Goal: Transaction & Acquisition: Purchase product/service

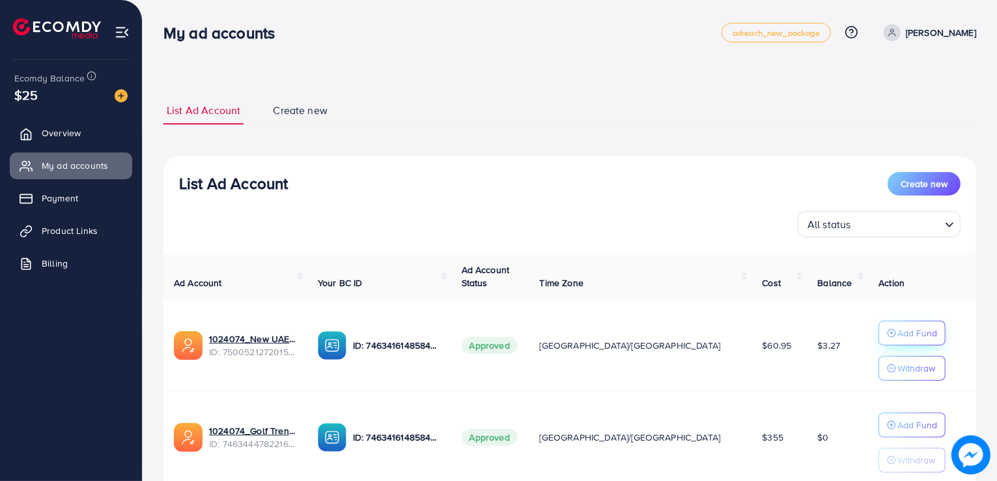
click at [897, 337] on p "Add Fund" at bounding box center [917, 333] width 40 height 16
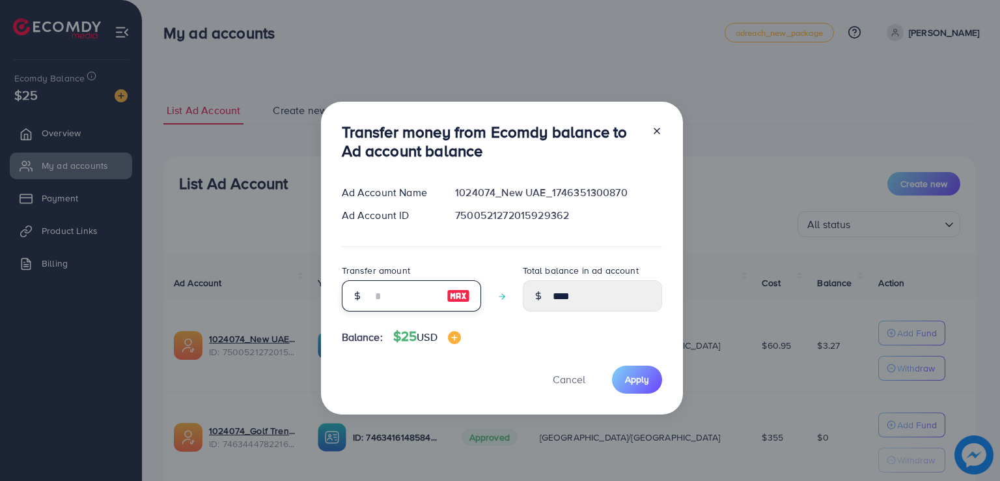
click at [381, 301] on input "number" at bounding box center [404, 295] width 65 height 31
type input "*"
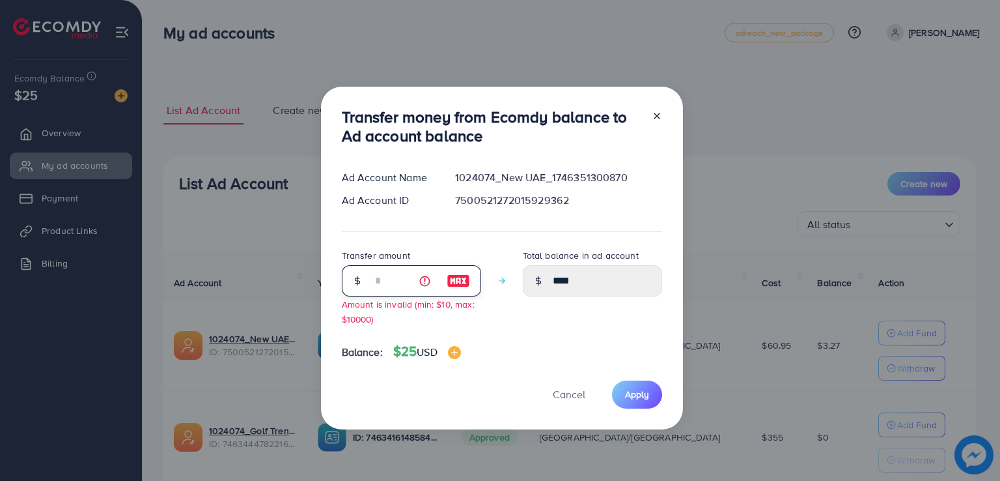
type input "****"
type input "**"
type input "*****"
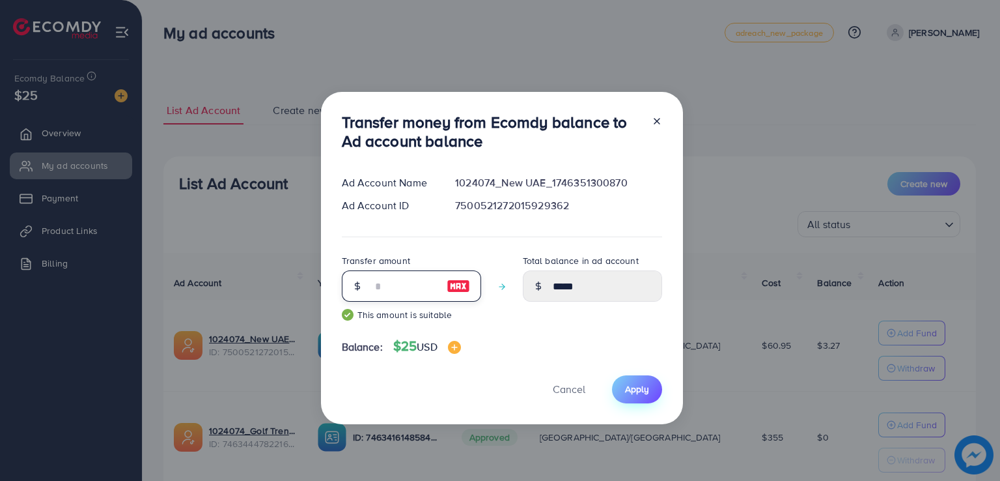
type input "**"
click at [631, 391] on span "Apply" at bounding box center [637, 388] width 24 height 13
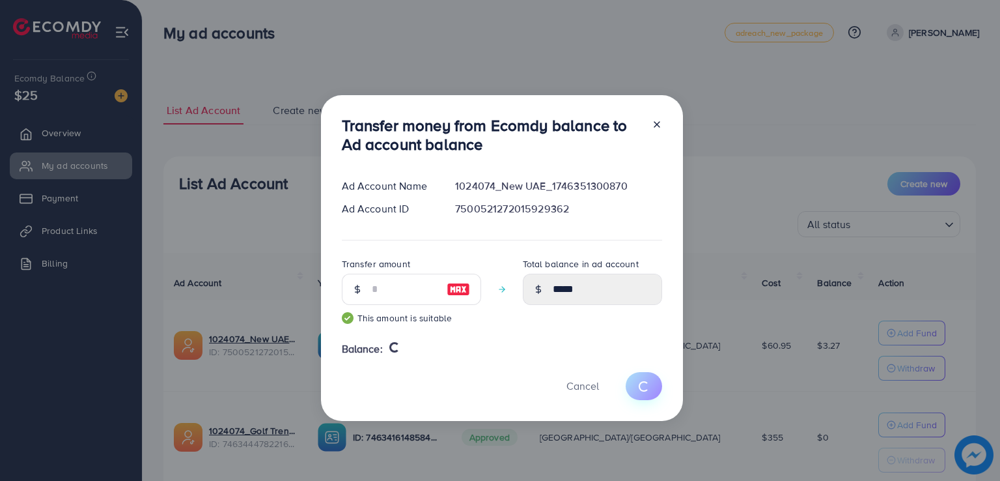
type input "****"
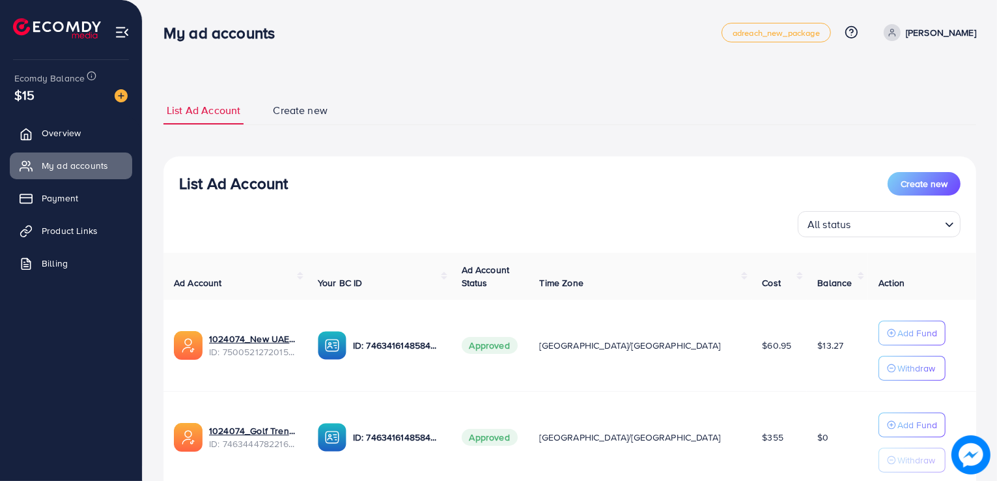
click at [115, 94] on img at bounding box center [121, 95] width 13 height 13
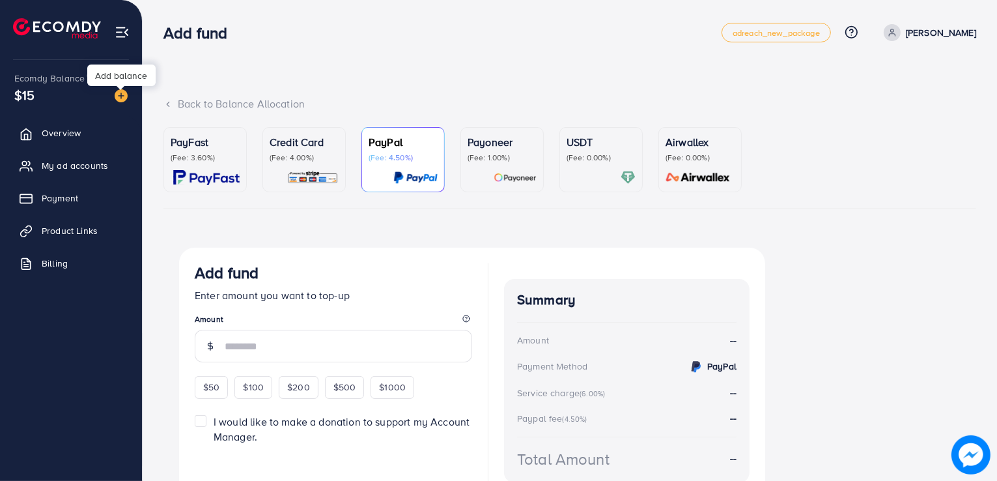
click at [596, 165] on div "USDT (Fee: 0.00%)" at bounding box center [601, 159] width 69 height 51
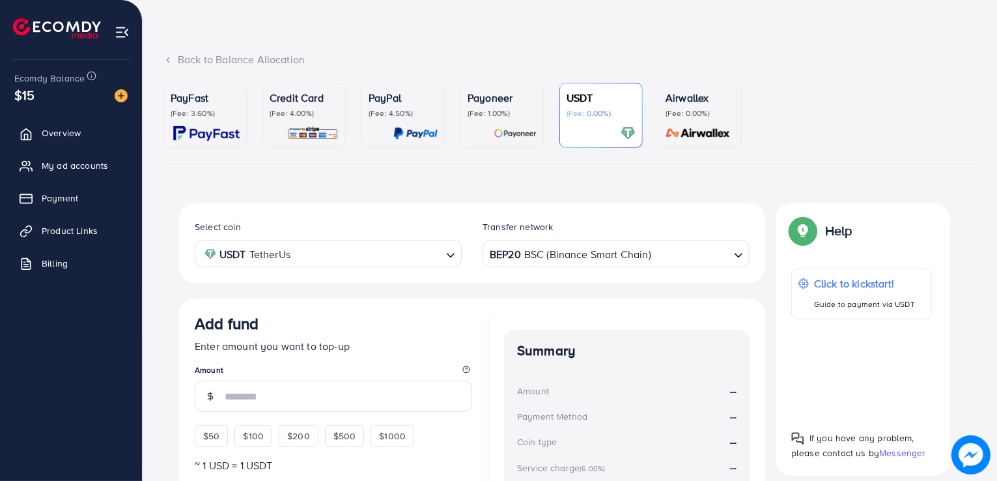
scroll to position [37, 0]
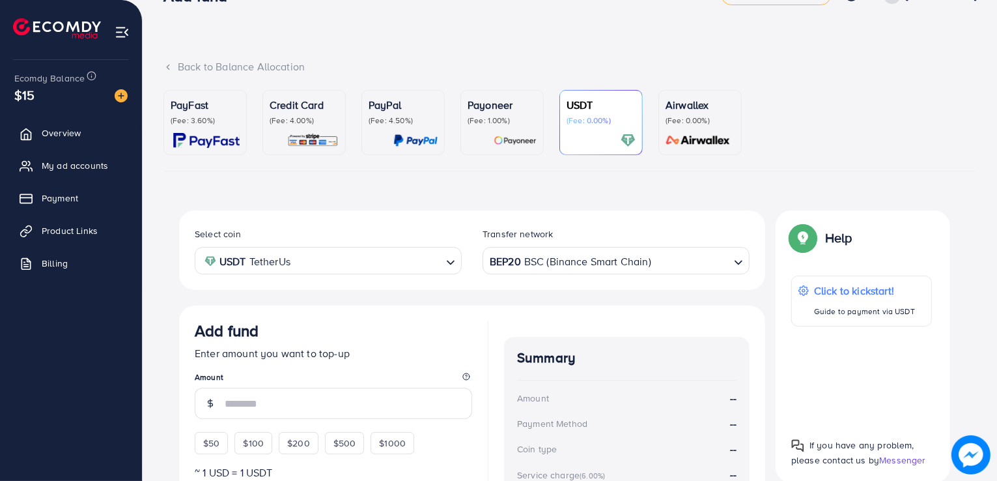
click at [419, 251] on input "Search for option" at bounding box center [367, 261] width 147 height 20
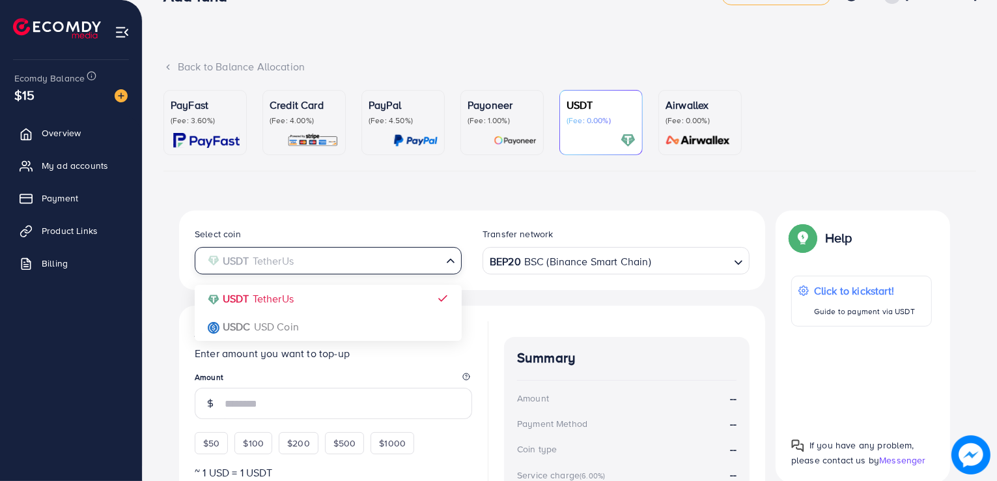
click at [574, 261] on div "BEP20 BSC (Binance Smart Chain)" at bounding box center [608, 259] width 243 height 23
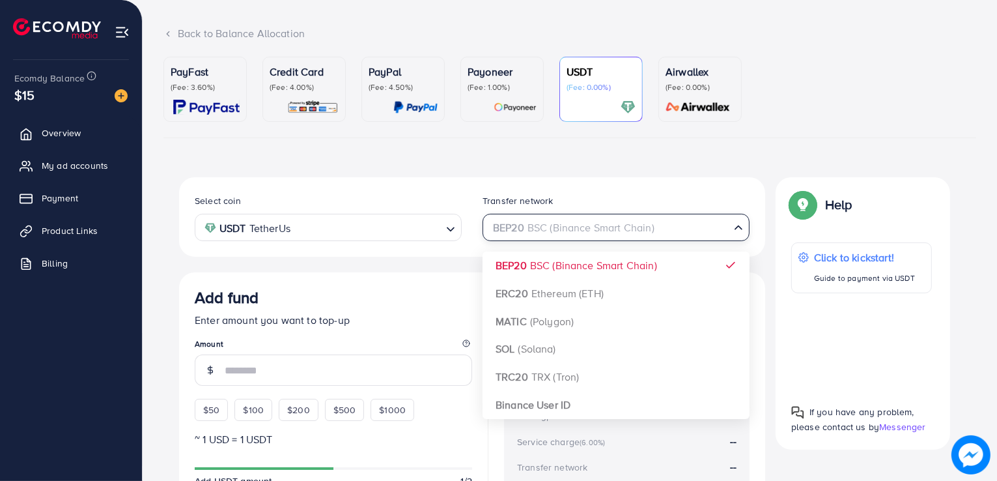
scroll to position [67, 0]
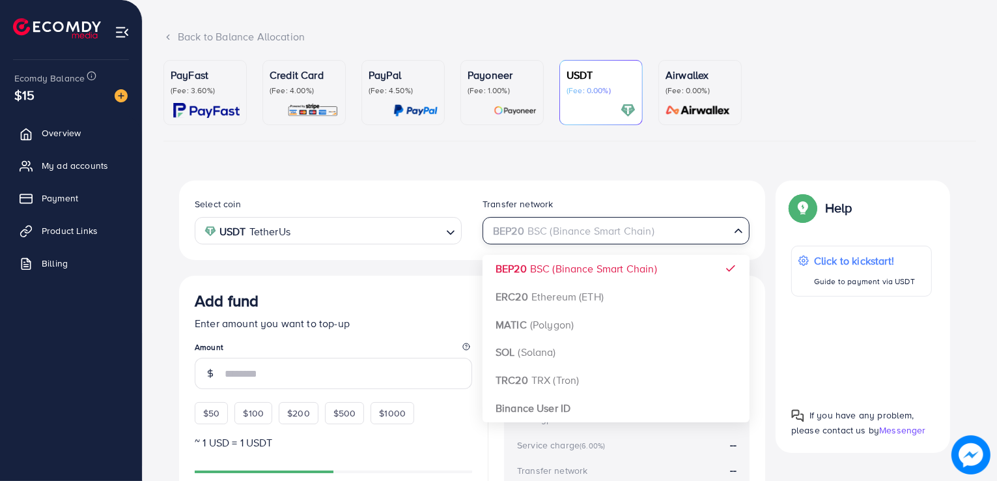
click at [559, 410] on div "Select coin USDT TetherUs Loading... Transfer network BEP20 BSC (Binance Smart …" at bounding box center [472, 385] width 586 height 411
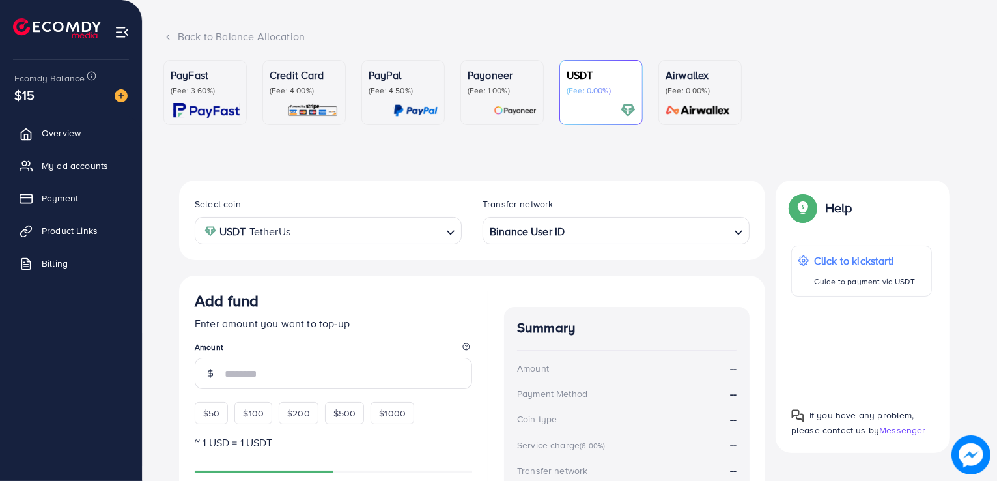
click at [634, 227] on input "Search for option" at bounding box center [649, 231] width 160 height 20
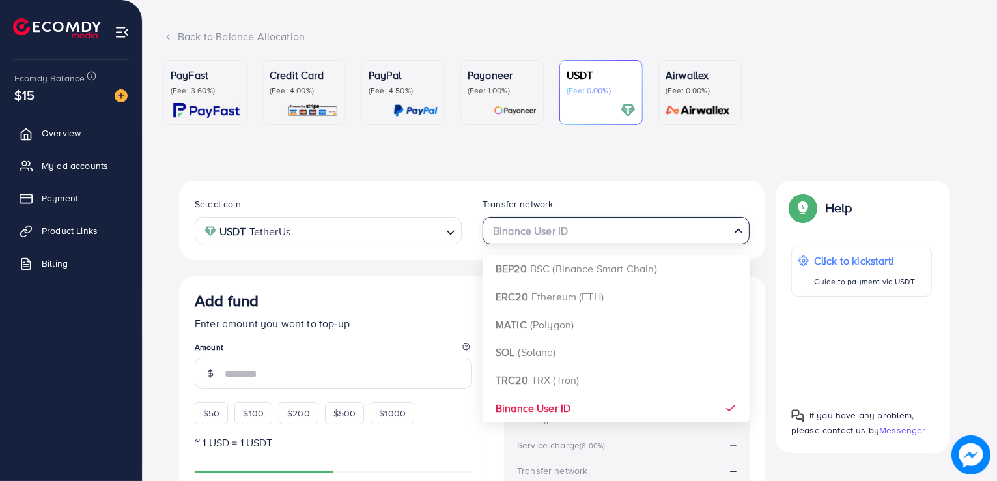
click at [621, 263] on div "Select coin USDT TetherUs Loading... Transfer network Binance User ID Loading..…" at bounding box center [472, 385] width 586 height 411
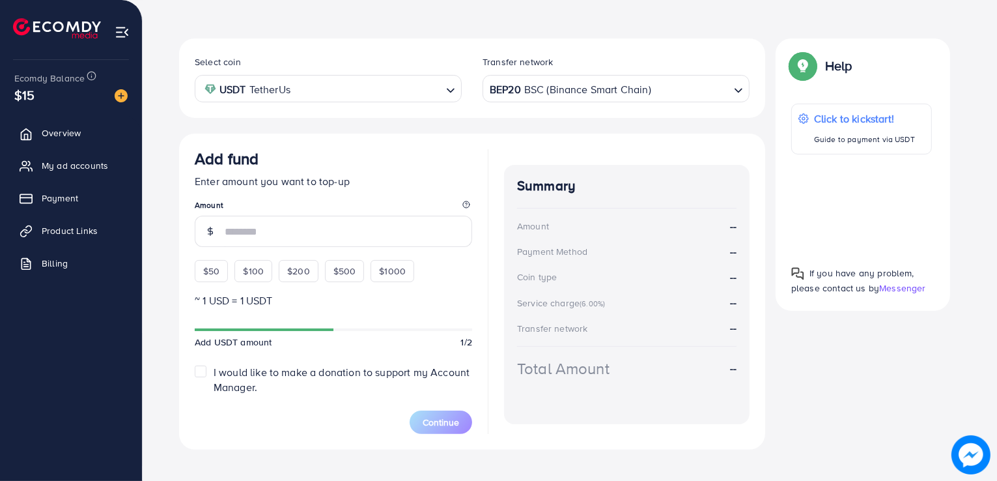
scroll to position [224, 0]
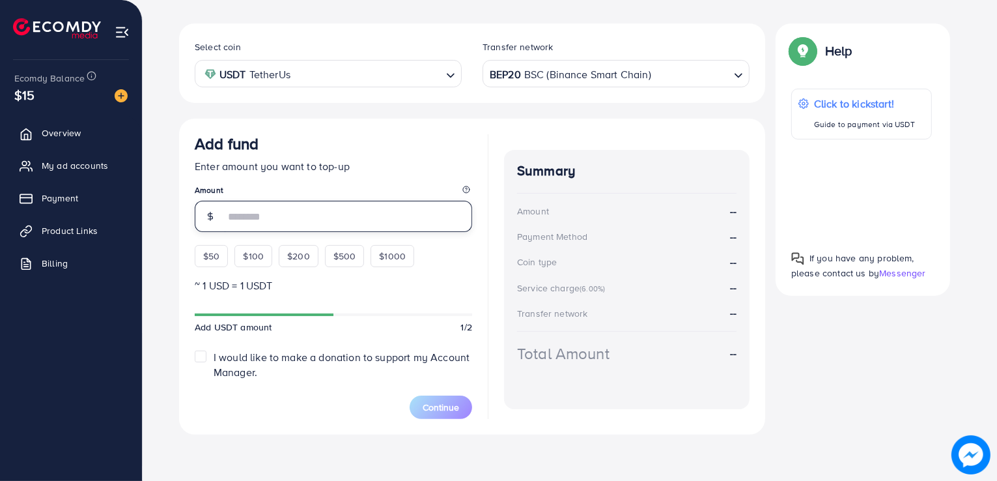
click at [271, 222] on input "number" at bounding box center [348, 216] width 247 height 31
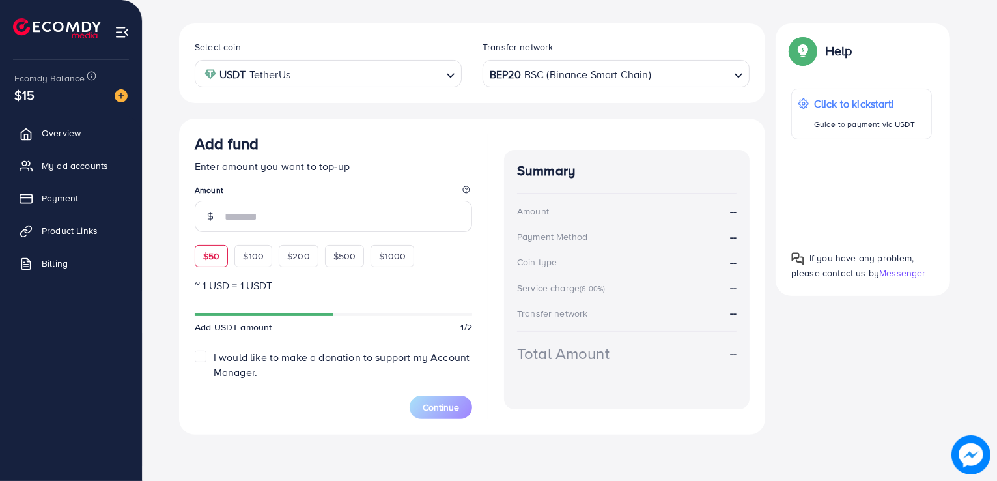
click at [210, 252] on div "Add fund Enter amount you want to top-up Amount $50 $100 $200 $500 $1000" at bounding box center [333, 200] width 277 height 133
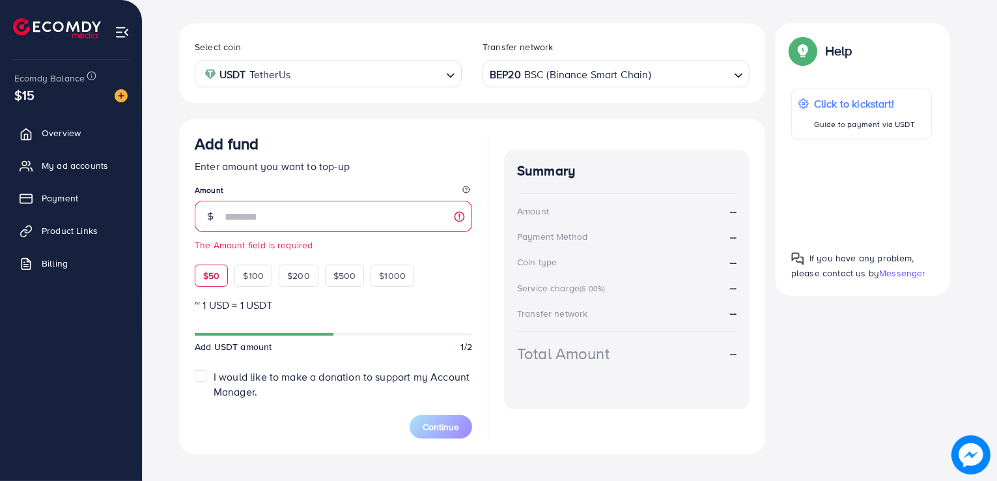
click at [214, 272] on span "$50" at bounding box center [211, 275] width 16 height 13
type input "**"
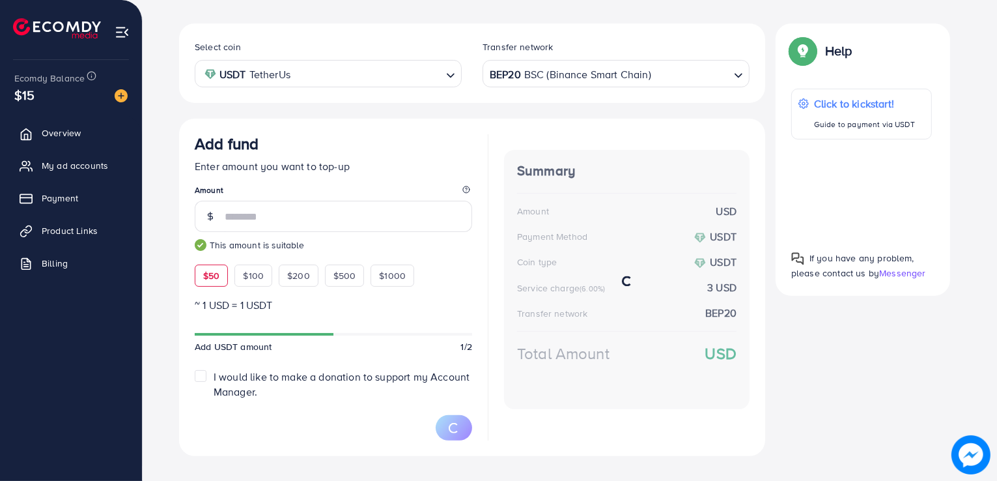
click at [176, 341] on div "Select coin USDT TetherUs Loading... Transfer network BEP20 BSC (Binance Smart …" at bounding box center [569, 244] width 813 height 443
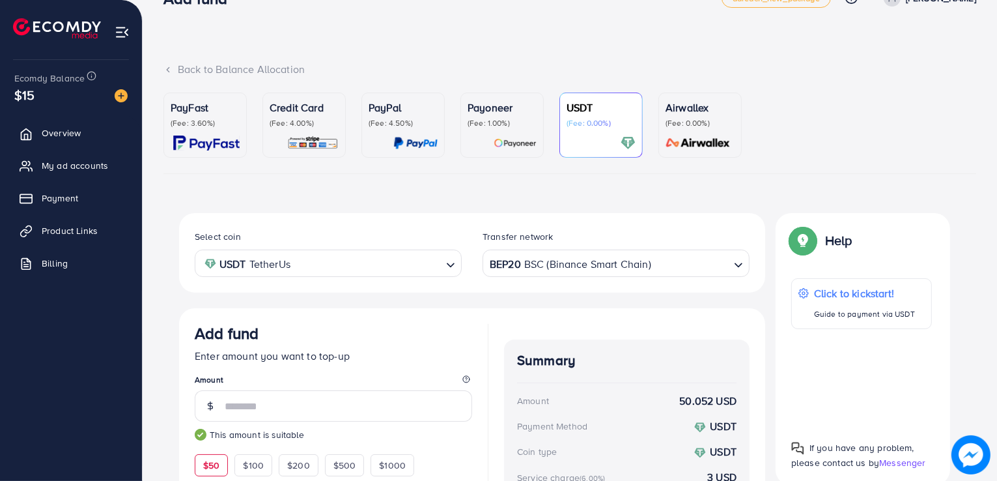
scroll to position [0, 0]
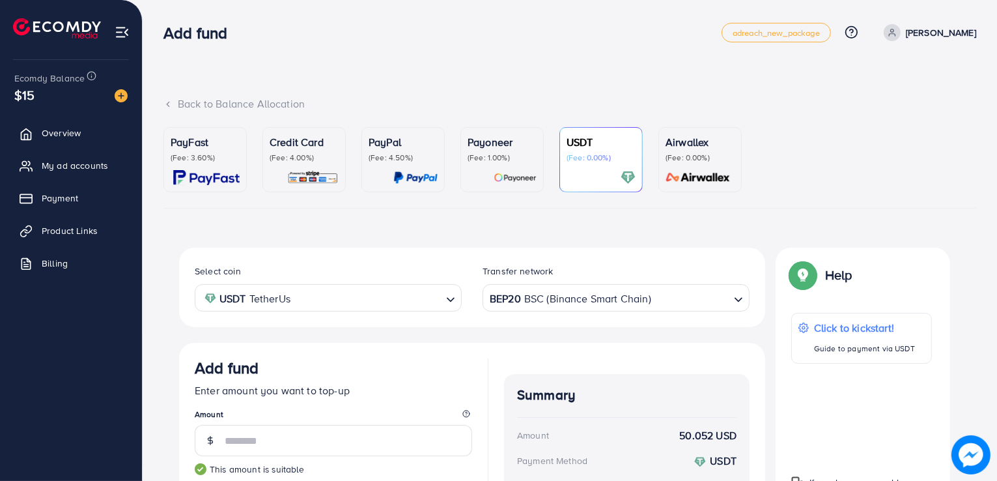
click at [296, 163] on div "Credit Card (Fee: 4.00%)" at bounding box center [304, 159] width 69 height 51
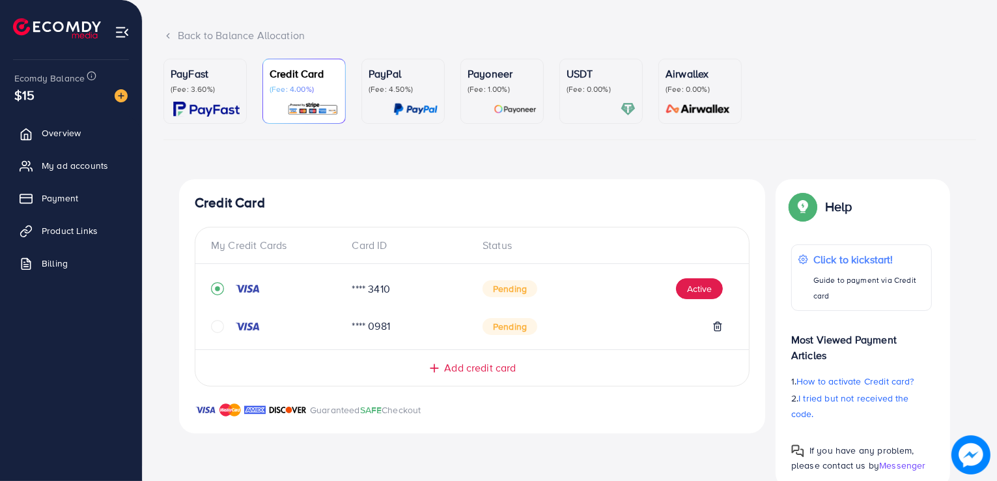
scroll to position [96, 0]
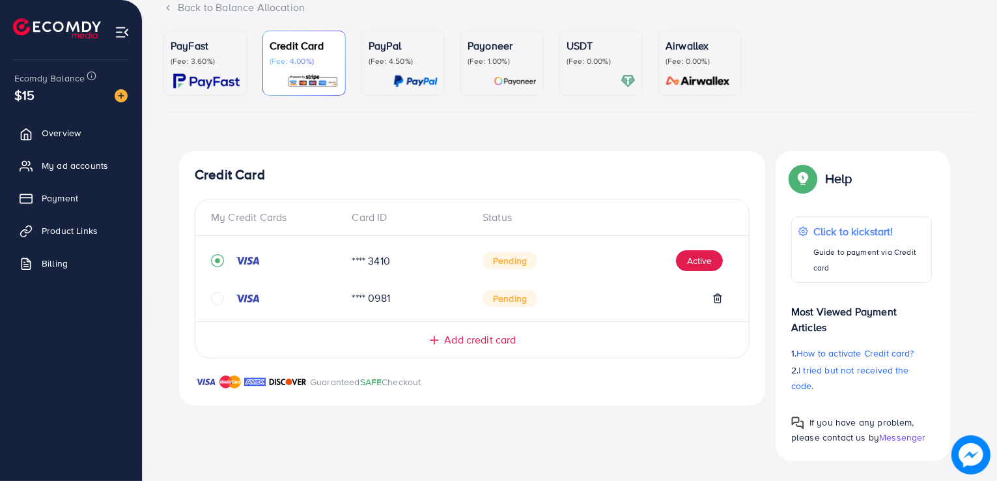
click at [478, 335] on span "Add credit card" at bounding box center [480, 339] width 72 height 15
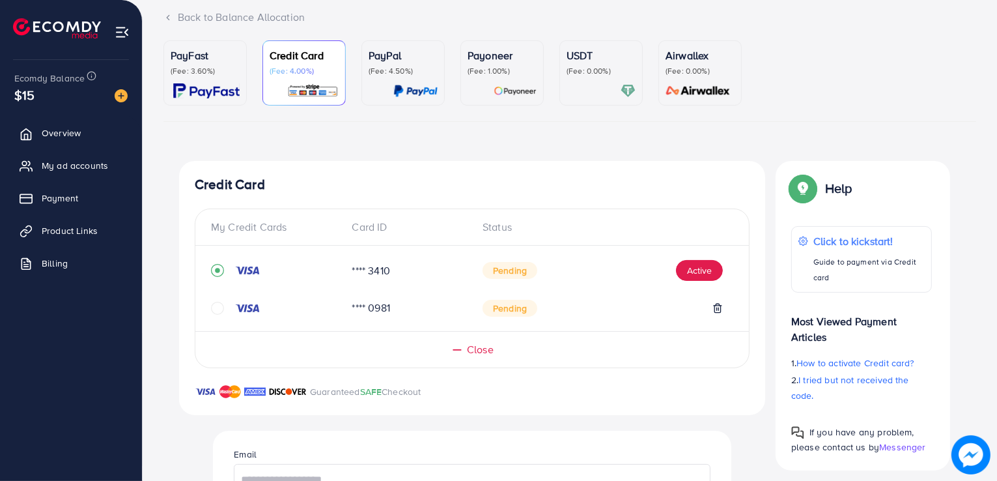
scroll to position [87, 0]
click at [305, 61] on p "Credit Card" at bounding box center [304, 55] width 69 height 16
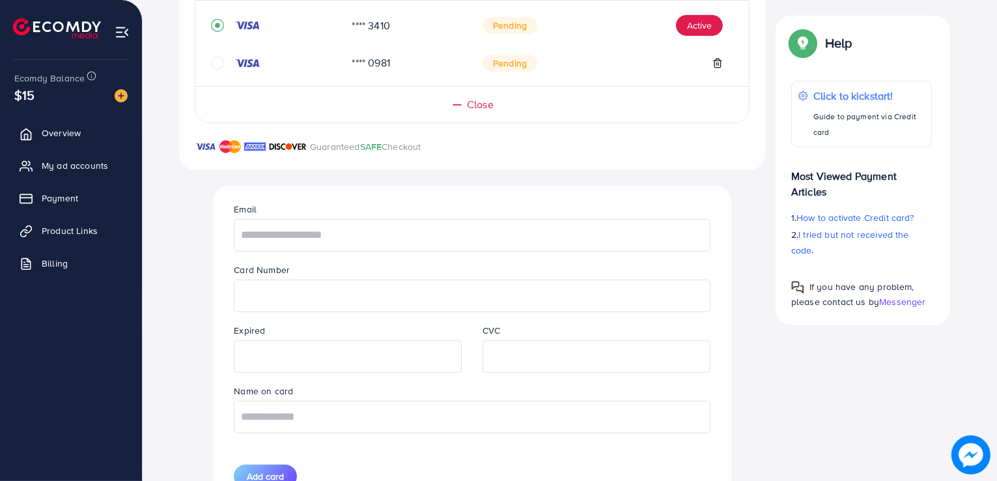
scroll to position [391, 0]
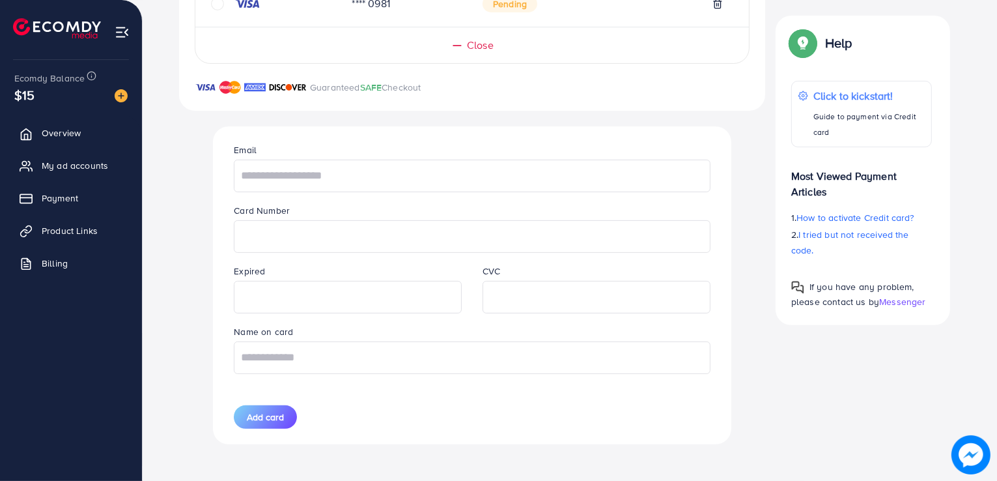
click at [117, 90] on img at bounding box center [121, 95] width 13 height 13
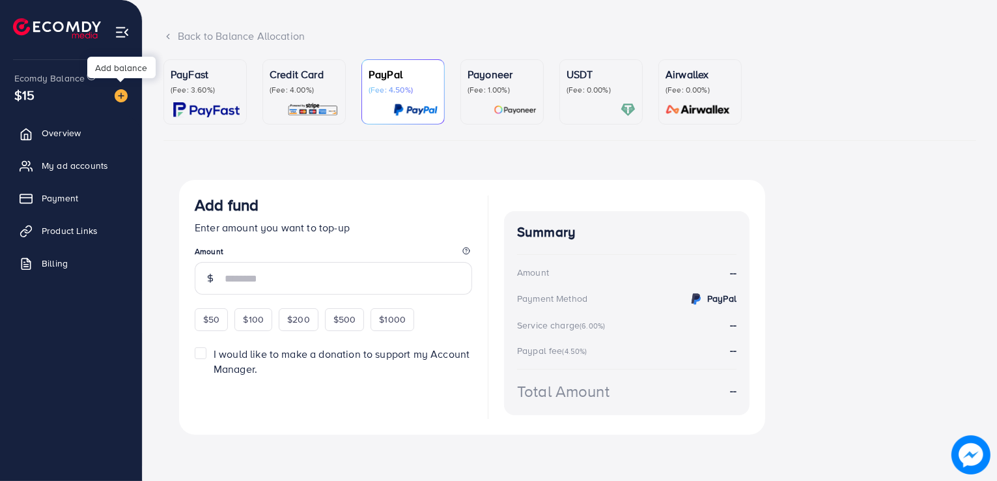
scroll to position [55, 0]
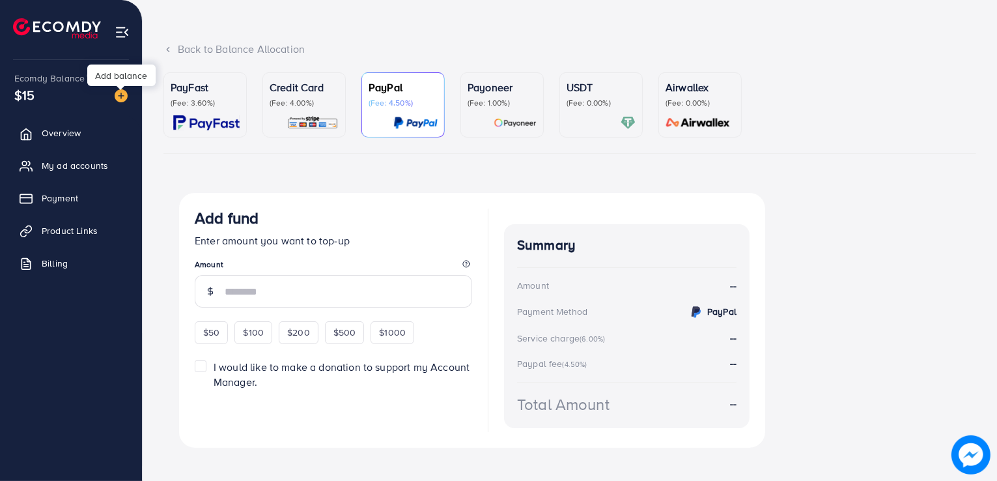
click at [305, 111] on div "Credit Card (Fee: 4.00%)" at bounding box center [304, 104] width 69 height 51
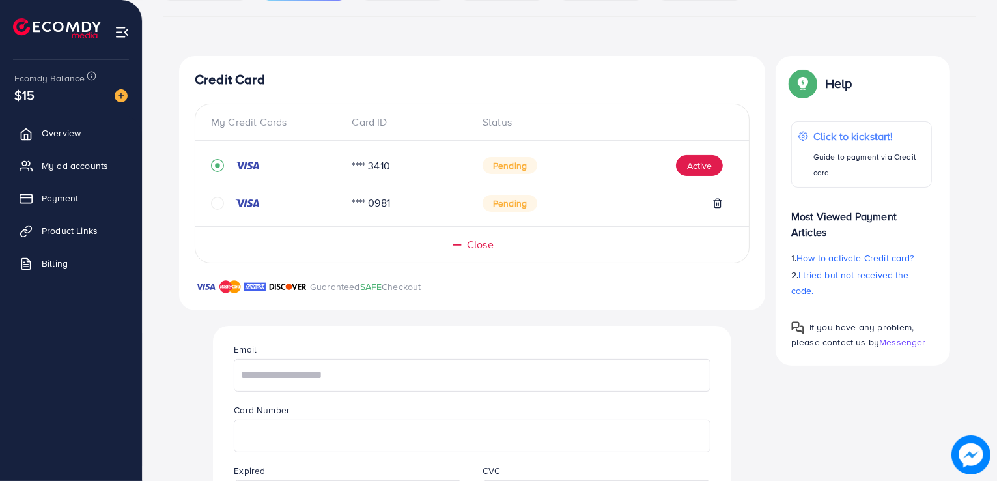
scroll to position [185, 0]
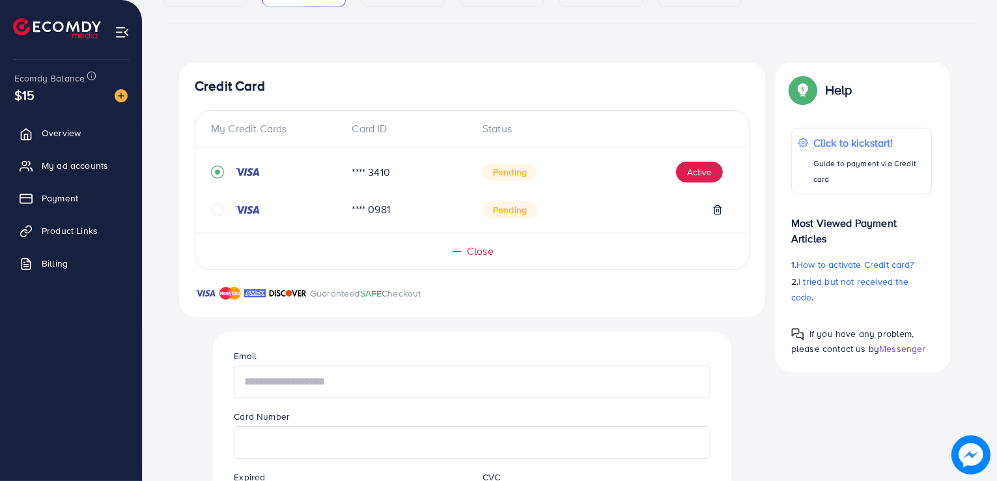
click at [643, 374] on input "text" at bounding box center [472, 381] width 476 height 33
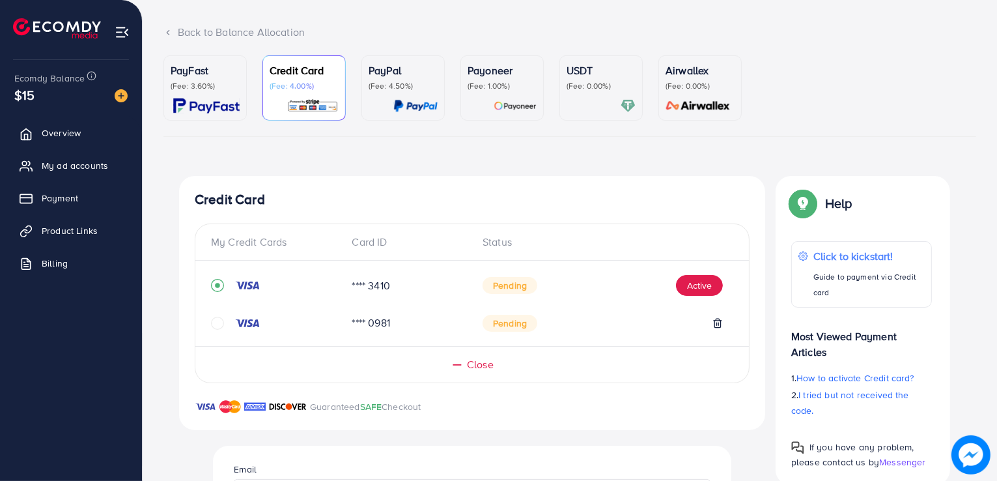
scroll to position [0, 0]
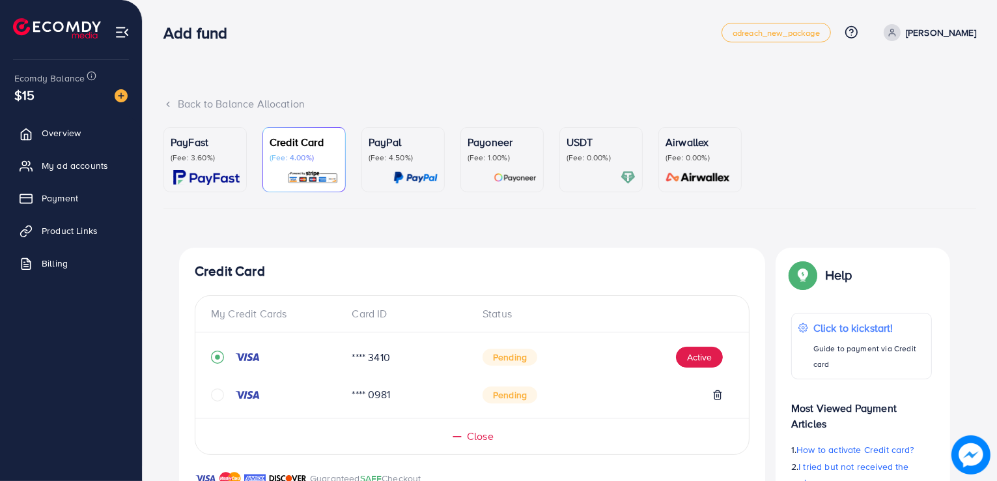
click at [604, 146] on p "USDT" at bounding box center [601, 142] width 69 height 16
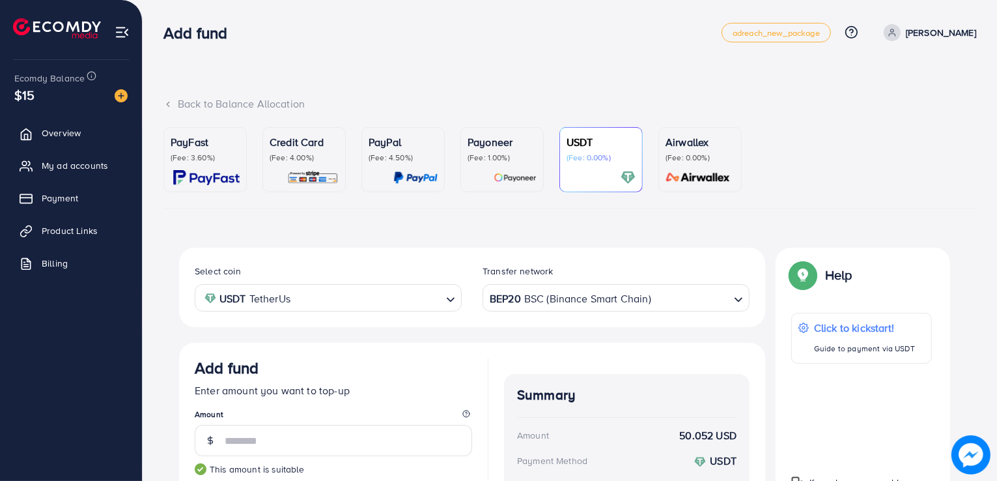
click at [593, 188] on link "USDT (Fee: 0.00%)" at bounding box center [600, 159] width 83 height 65
click at [610, 167] on div "USDT (Fee: 0.00%)" at bounding box center [601, 159] width 69 height 51
click at [595, 165] on div "USDT (Fee: 0.00%)" at bounding box center [601, 159] width 69 height 51
click at [573, 170] on div at bounding box center [601, 177] width 69 height 15
click at [602, 181] on div at bounding box center [601, 177] width 69 height 15
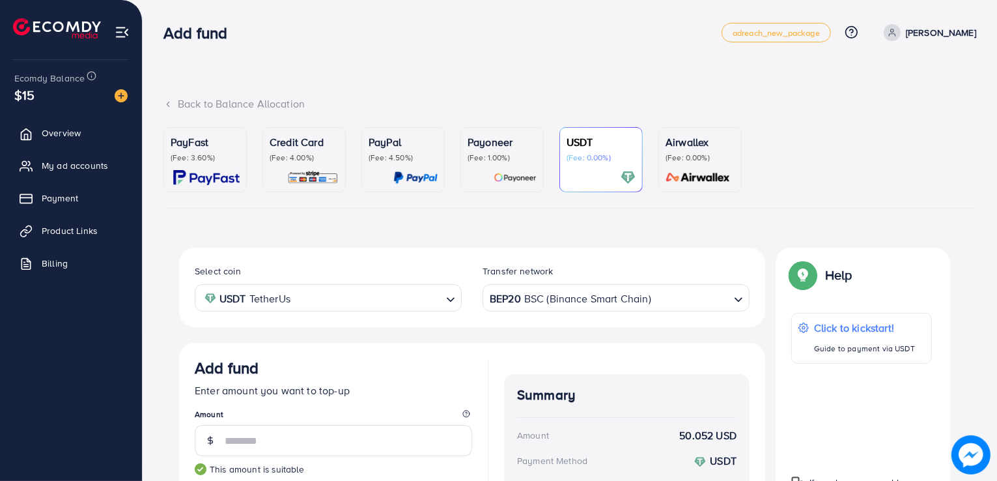
click at [582, 169] on div "USDT (Fee: 0.00%)" at bounding box center [601, 159] width 69 height 51
click at [573, 147] on p "USDT" at bounding box center [601, 142] width 69 height 16
click at [477, 167] on div "Payoneer (Fee: 1.00%)" at bounding box center [502, 159] width 69 height 51
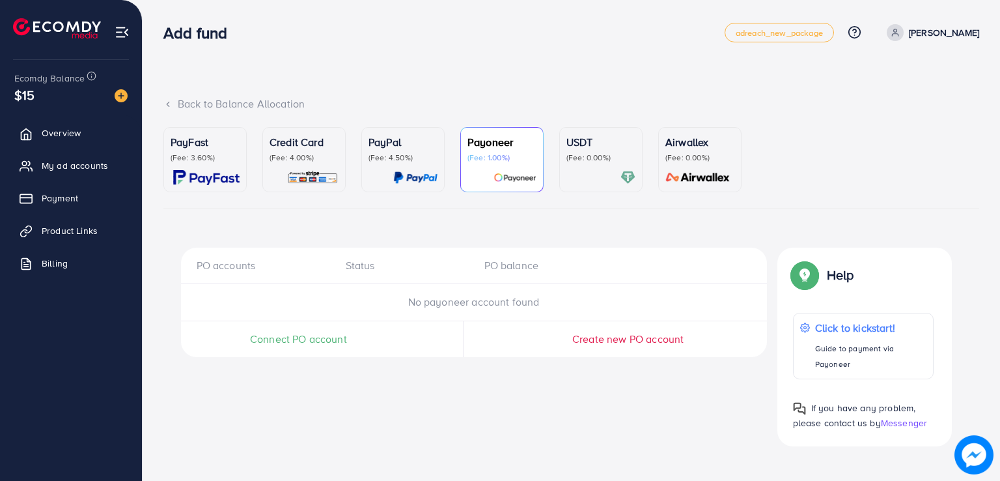
click at [184, 169] on div "PayFast (Fee: 3.60%)" at bounding box center [205, 159] width 69 height 51
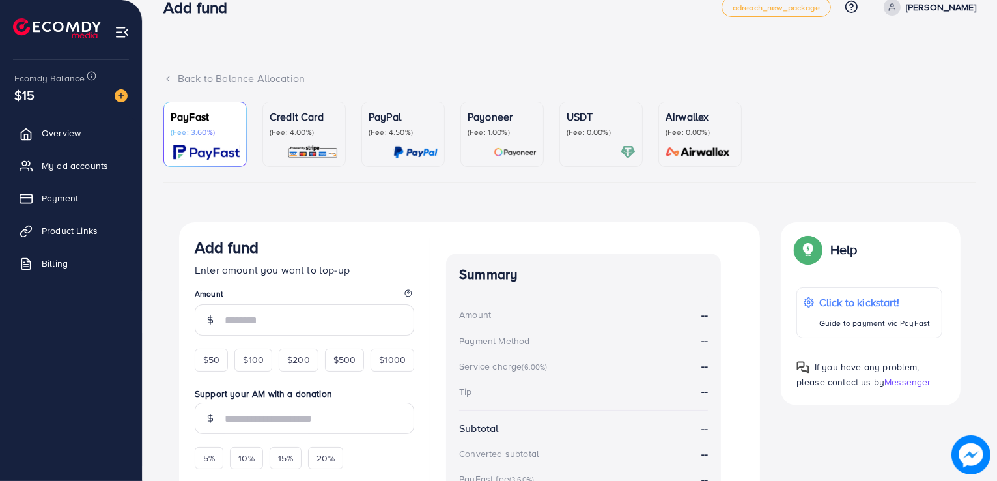
scroll to position [18, 0]
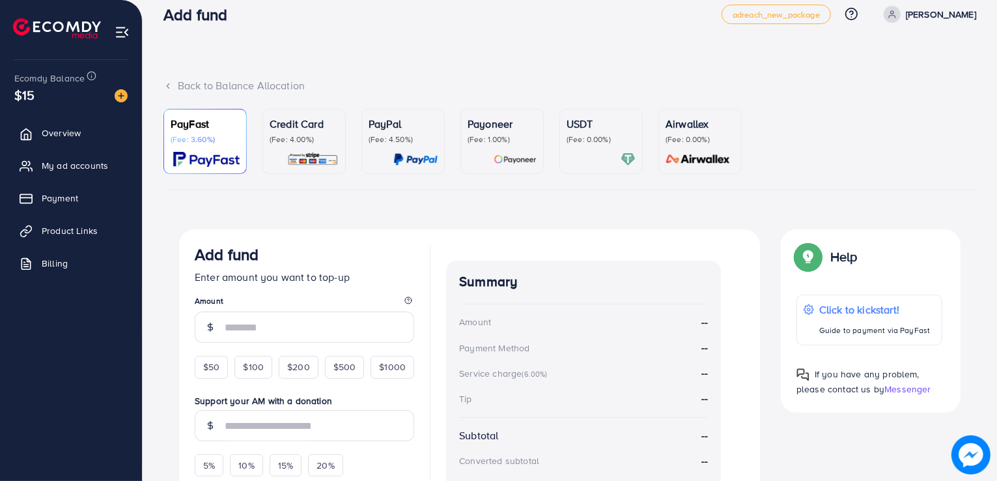
click at [589, 156] on div at bounding box center [601, 159] width 69 height 15
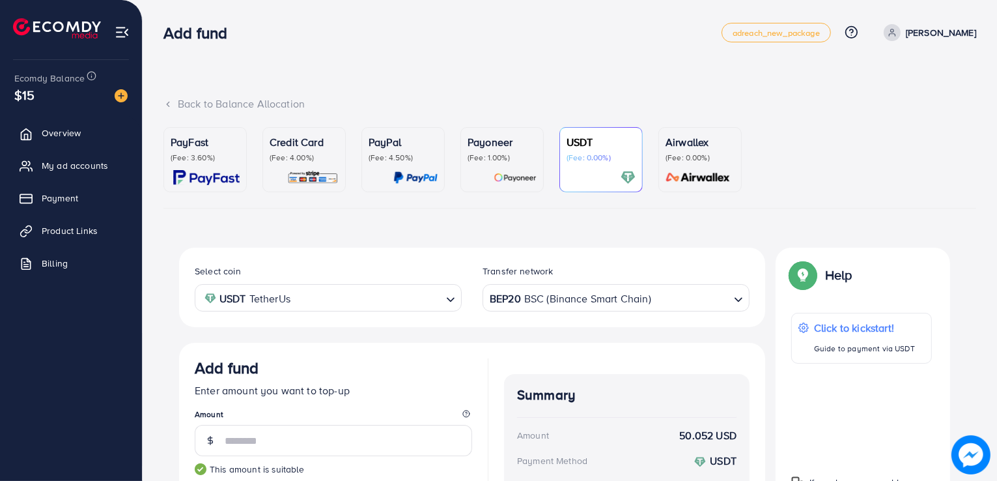
click at [486, 163] on div "Payoneer (Fee: 1.00%)" at bounding box center [502, 159] width 69 height 51
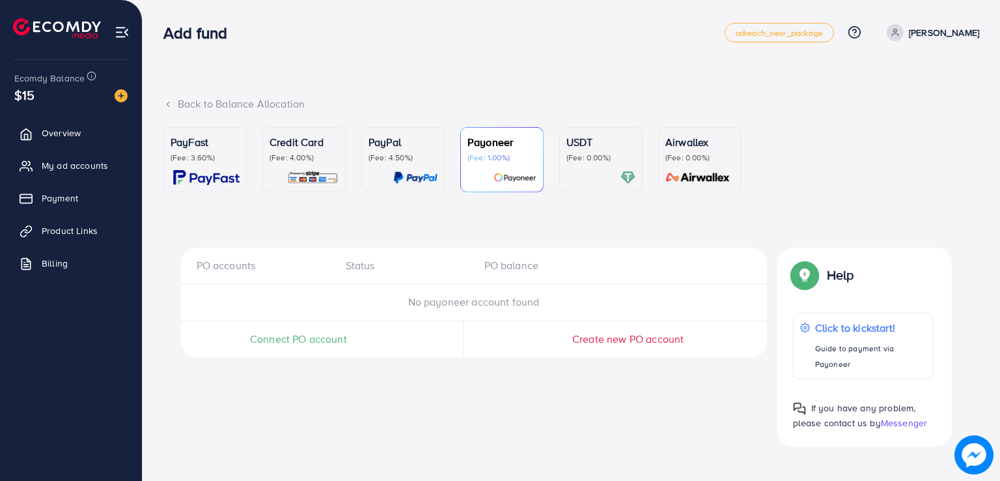
click at [610, 159] on p "(Fee: 0.00%)" at bounding box center [601, 157] width 69 height 10
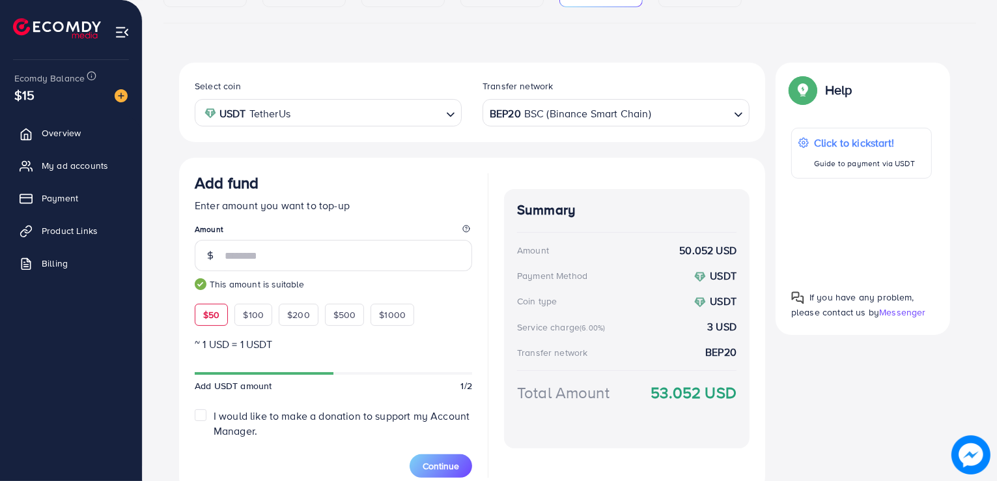
scroll to position [244, 0]
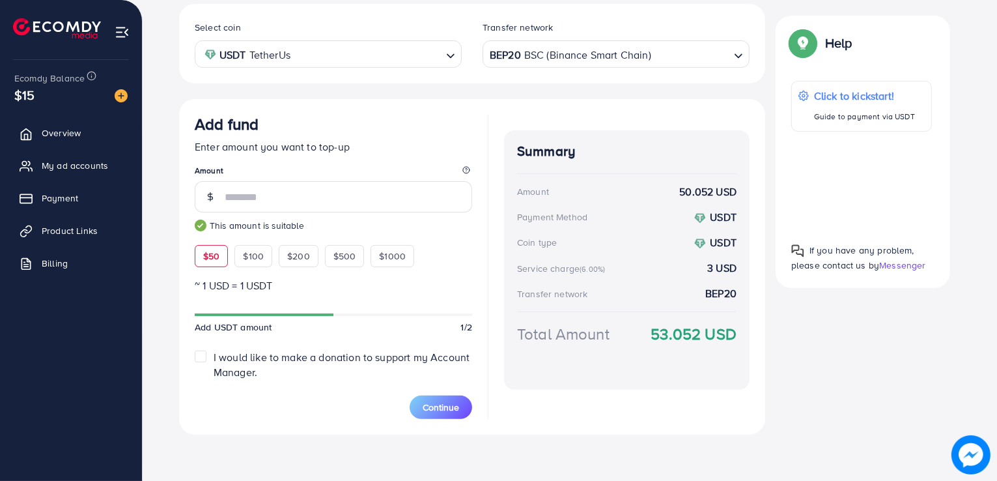
click at [865, 172] on div at bounding box center [861, 181] width 141 height 79
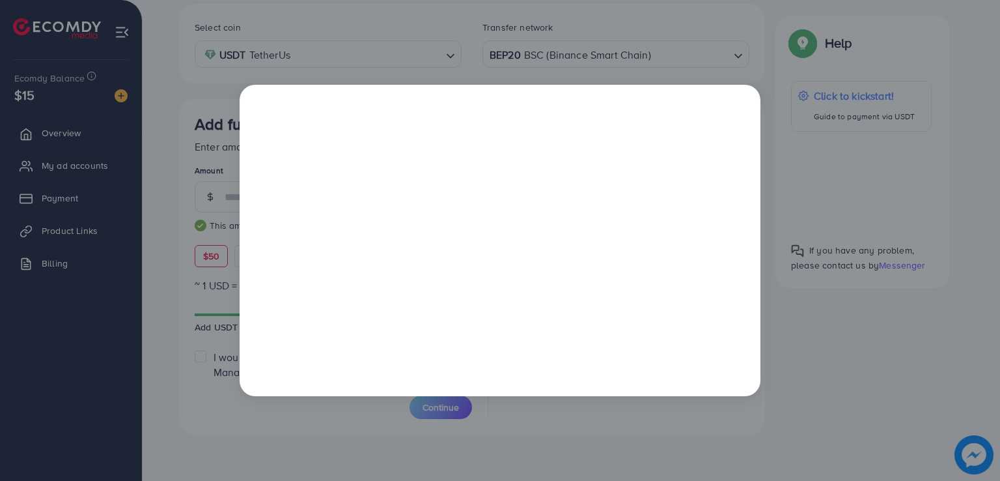
click at [806, 76] on div at bounding box center [500, 240] width 1000 height 481
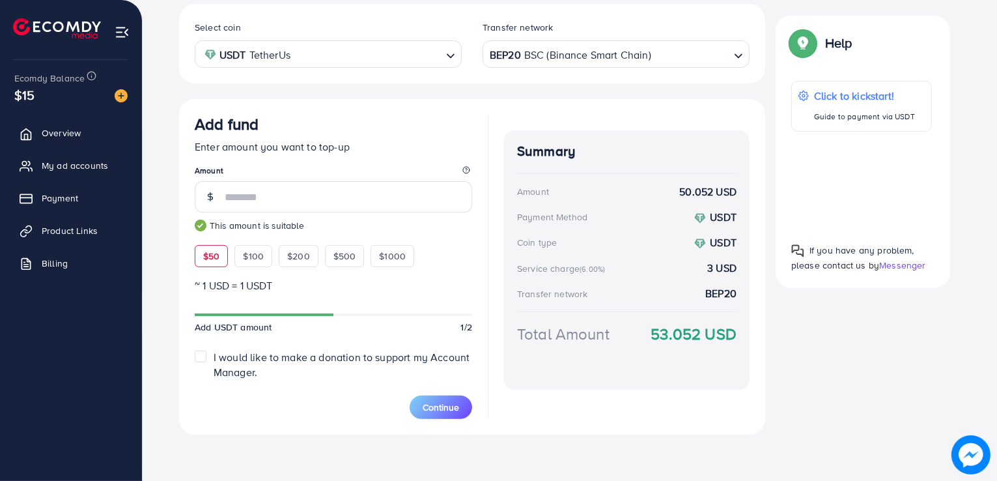
click at [866, 182] on div at bounding box center [861, 181] width 141 height 79
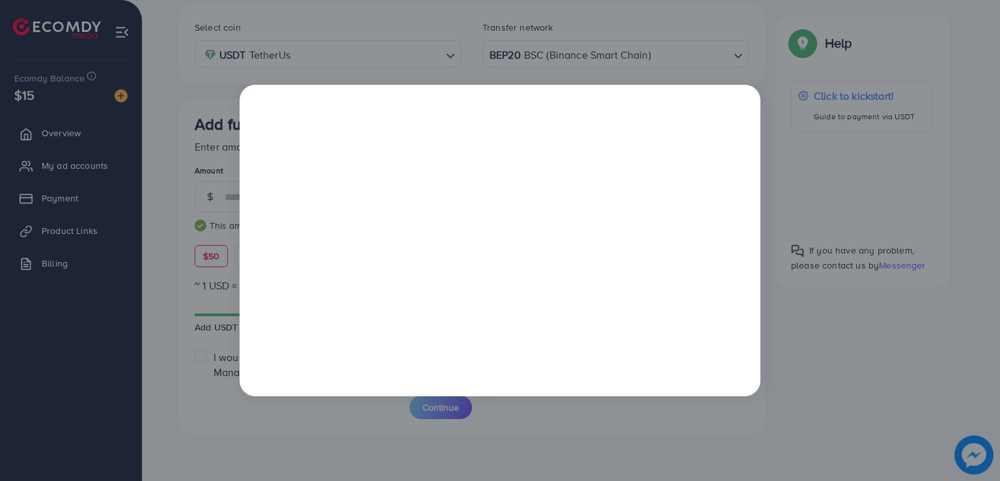
click at [833, 69] on div at bounding box center [500, 240] width 1000 height 481
